Goal: Information Seeking & Learning: Learn about a topic

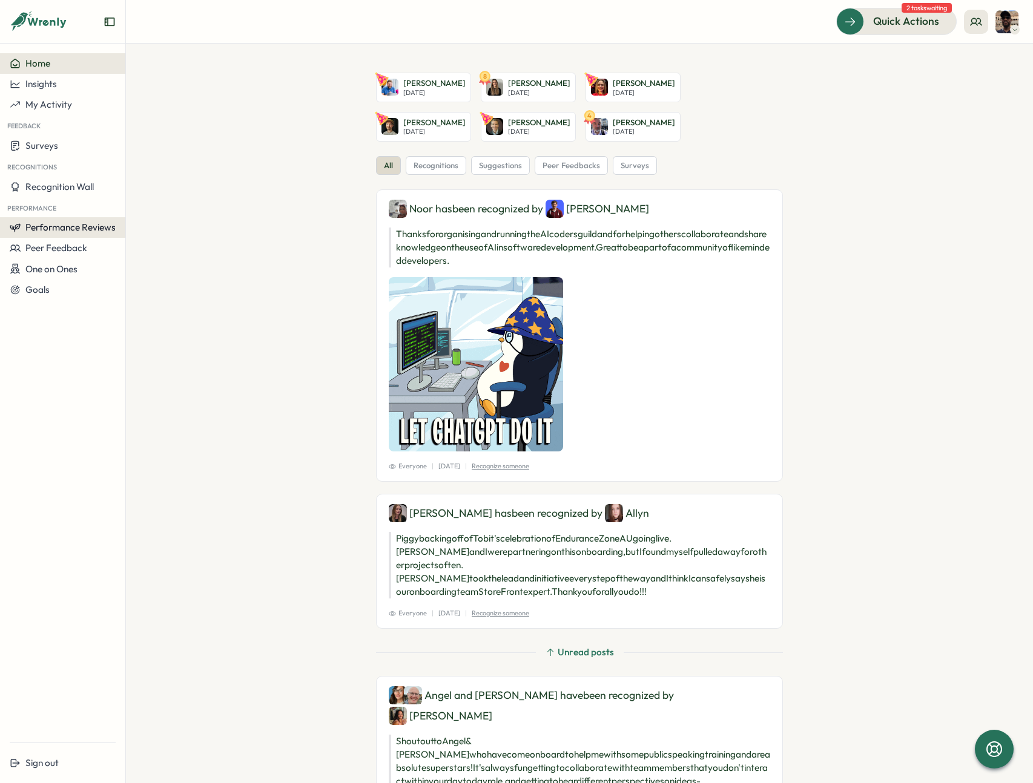
click at [84, 228] on span "Performance Reviews" at bounding box center [70, 228] width 90 height 12
click at [158, 218] on div "Reviews" at bounding box center [145, 215] width 34 height 13
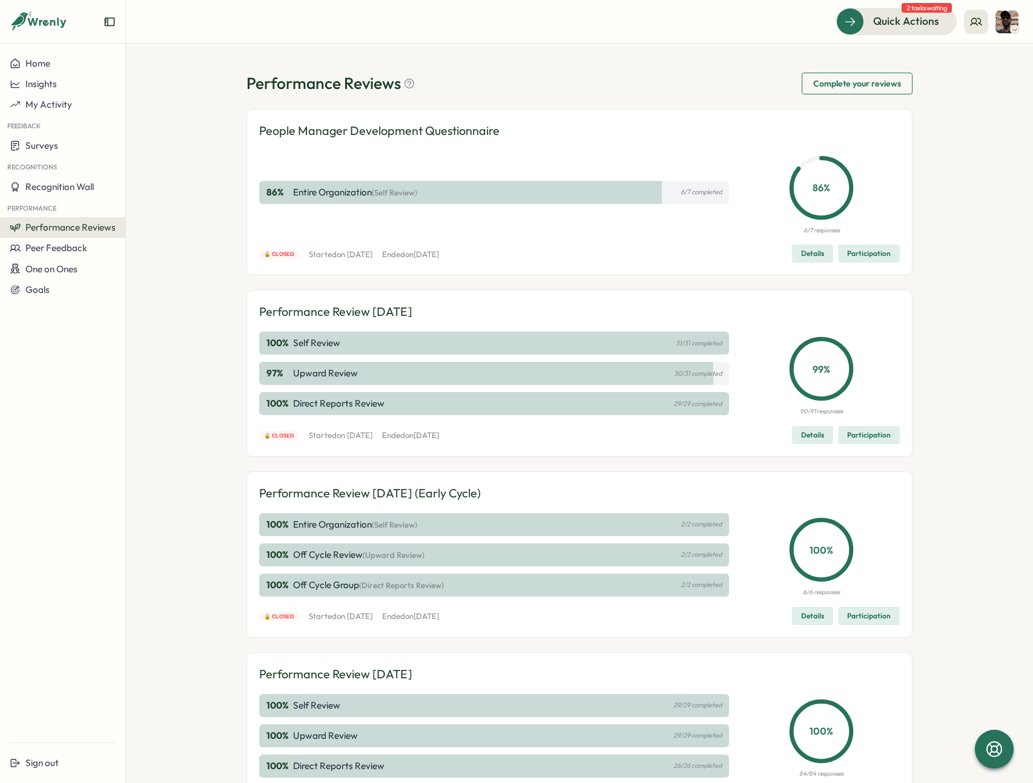
click at [814, 253] on span "Details" at bounding box center [812, 253] width 23 height 17
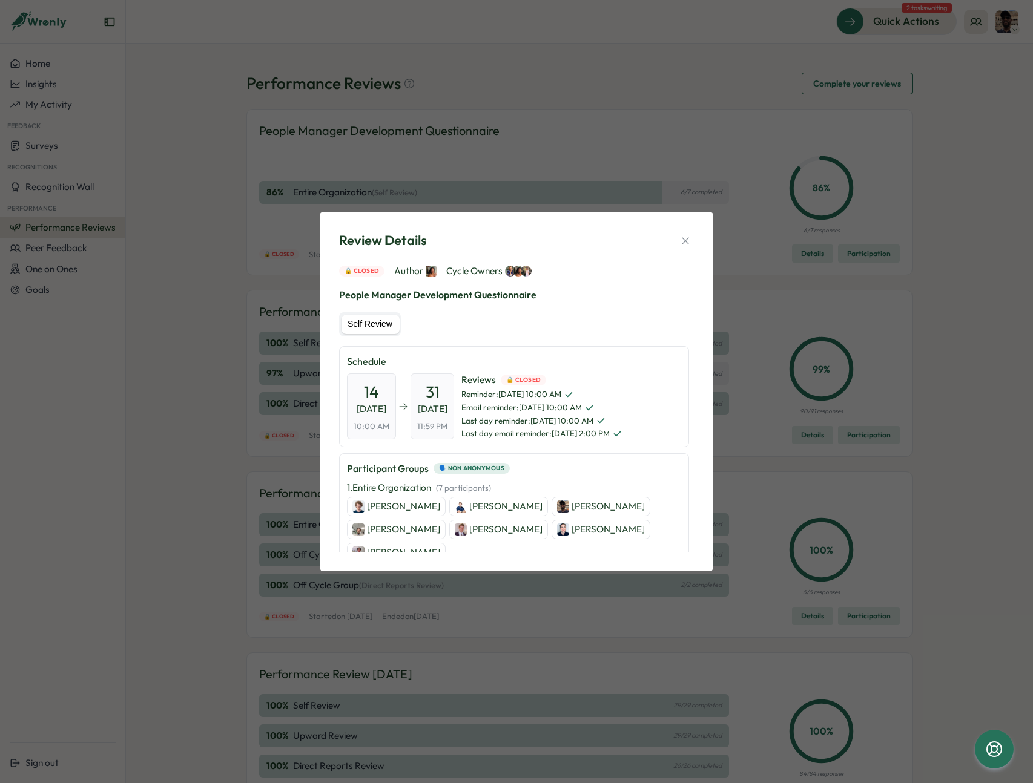
click at [392, 504] on p "[PERSON_NAME]" at bounding box center [403, 506] width 73 height 13
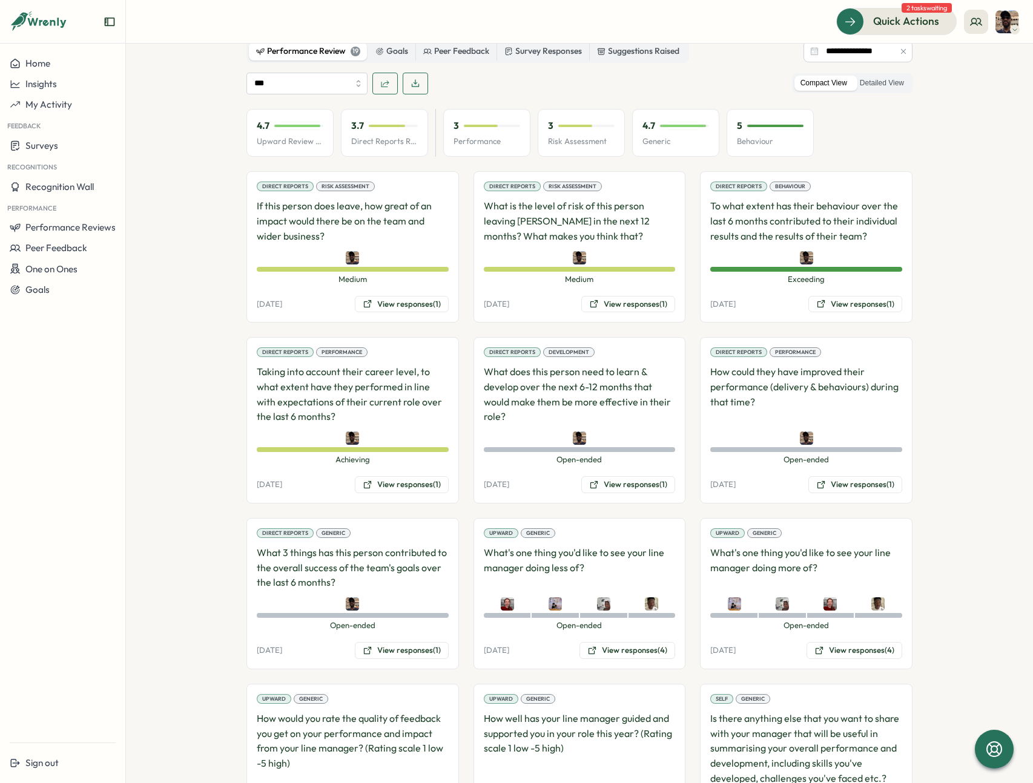
scroll to position [754, 0]
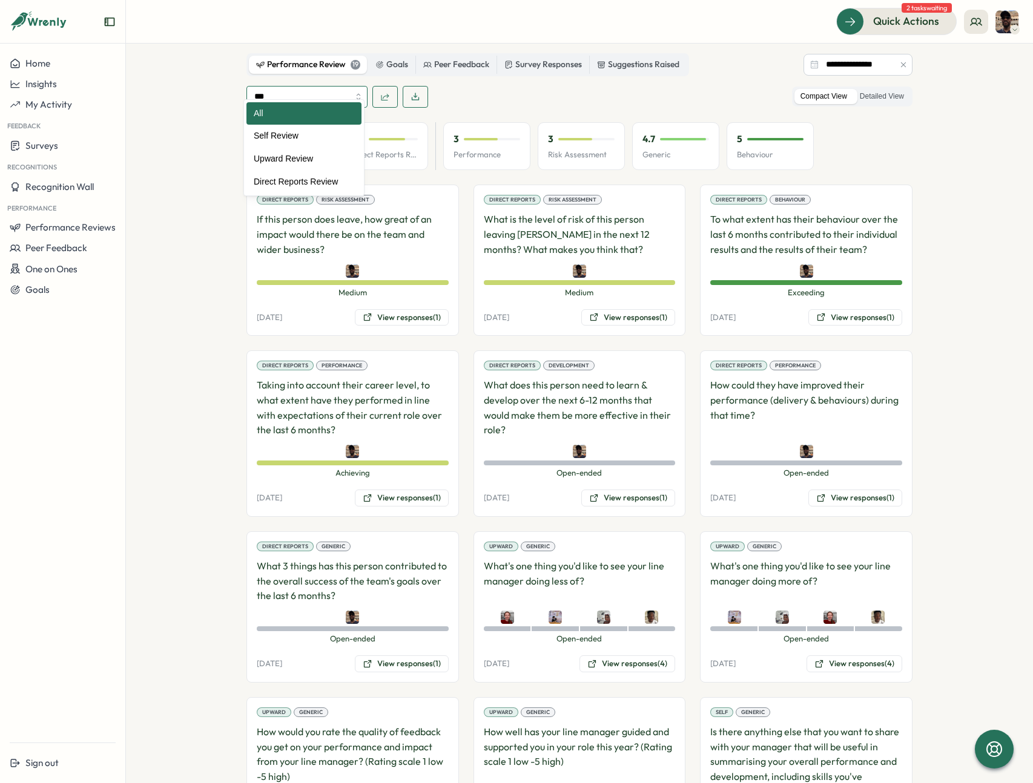
click at [341, 86] on input "***" at bounding box center [306, 97] width 121 height 22
type input "**********"
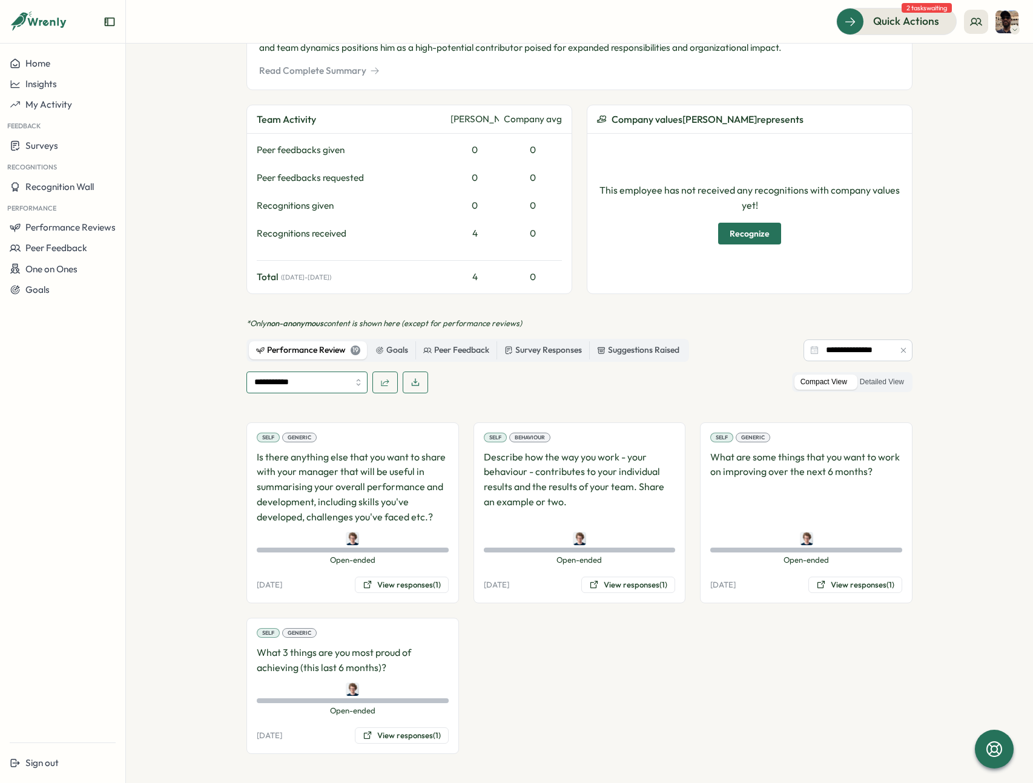
scroll to position [455, 0]
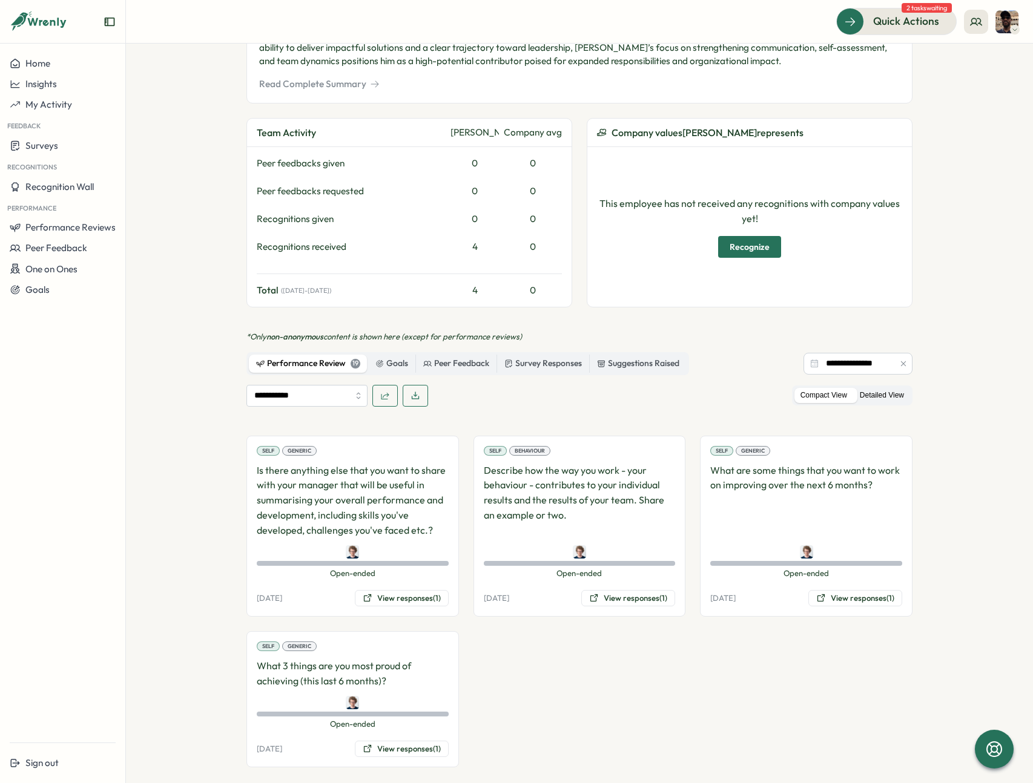
click at [876, 388] on label "Detailed View" at bounding box center [882, 395] width 56 height 15
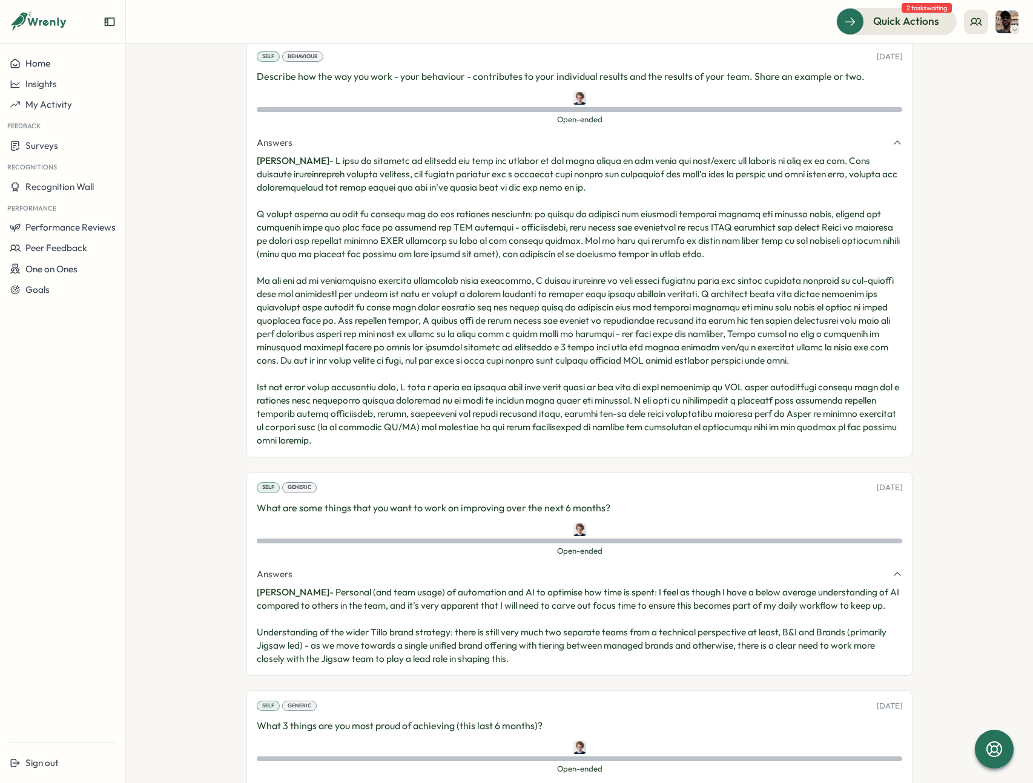
scroll to position [1595, 0]
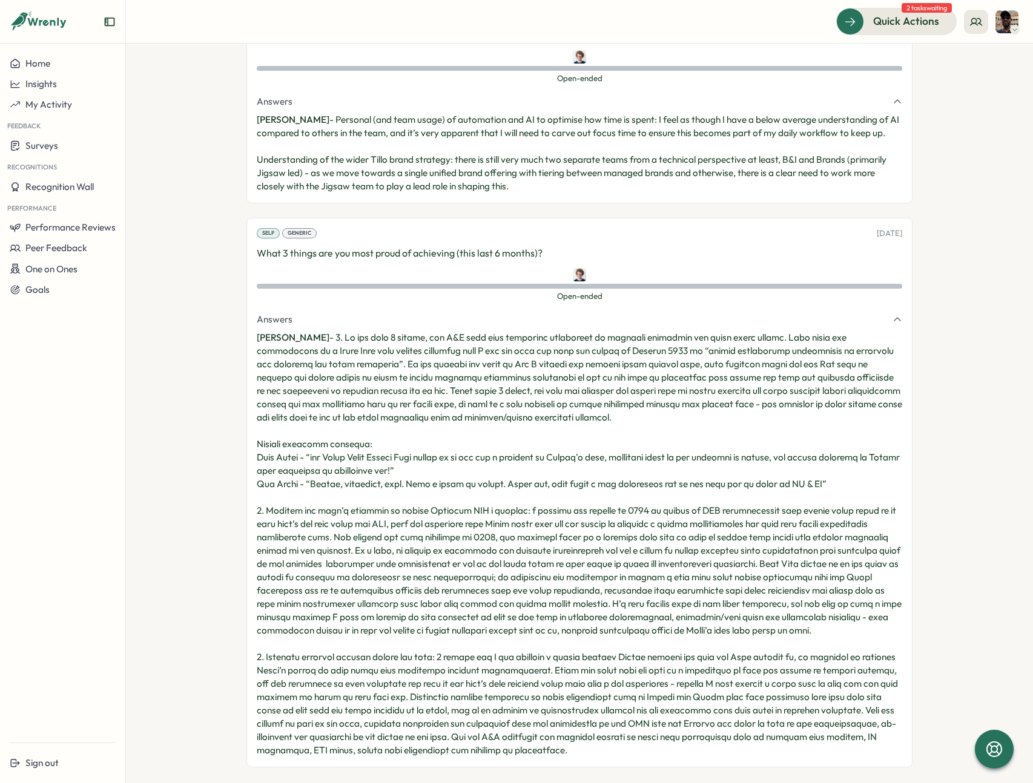
click at [947, 502] on section "Employees [PERSON_NAME] [PERSON_NAME] manager Employee Information Work Anniver…" at bounding box center [579, 414] width 907 height 740
click at [438, 644] on p "[PERSON_NAME] -" at bounding box center [579, 544] width 645 height 426
click at [970, 474] on section "Employees [PERSON_NAME] [PERSON_NAME] manager Employee Information Work Anniver…" at bounding box center [579, 414] width 907 height 740
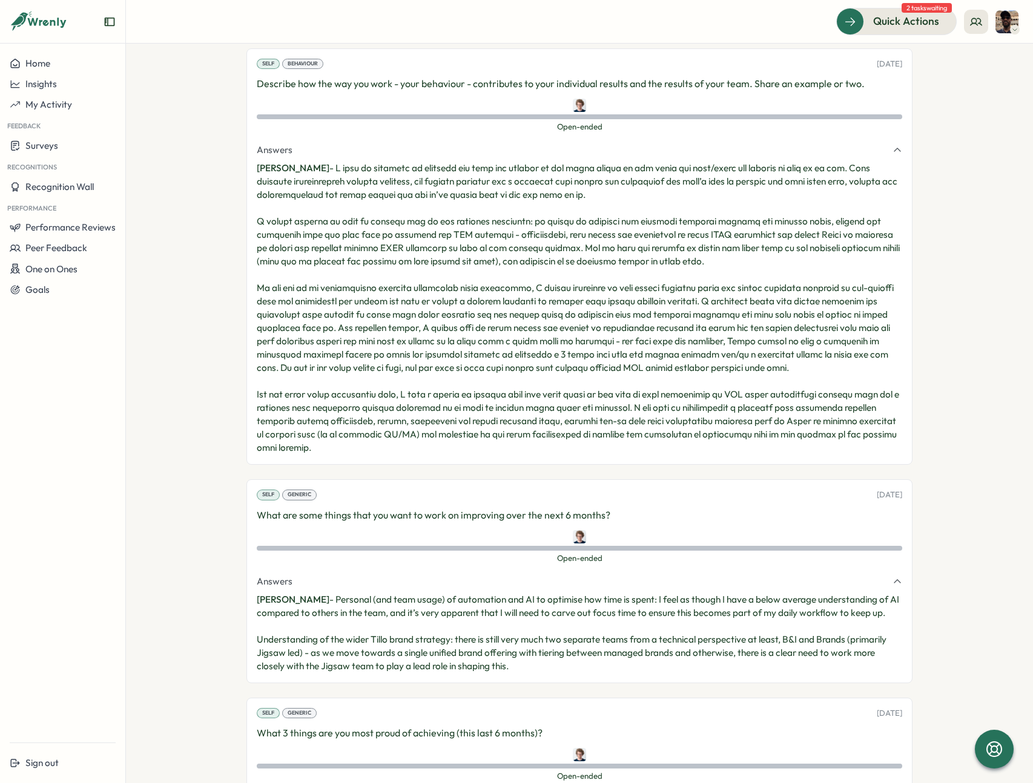
scroll to position [1112, 0]
